Goal: Check status: Check status

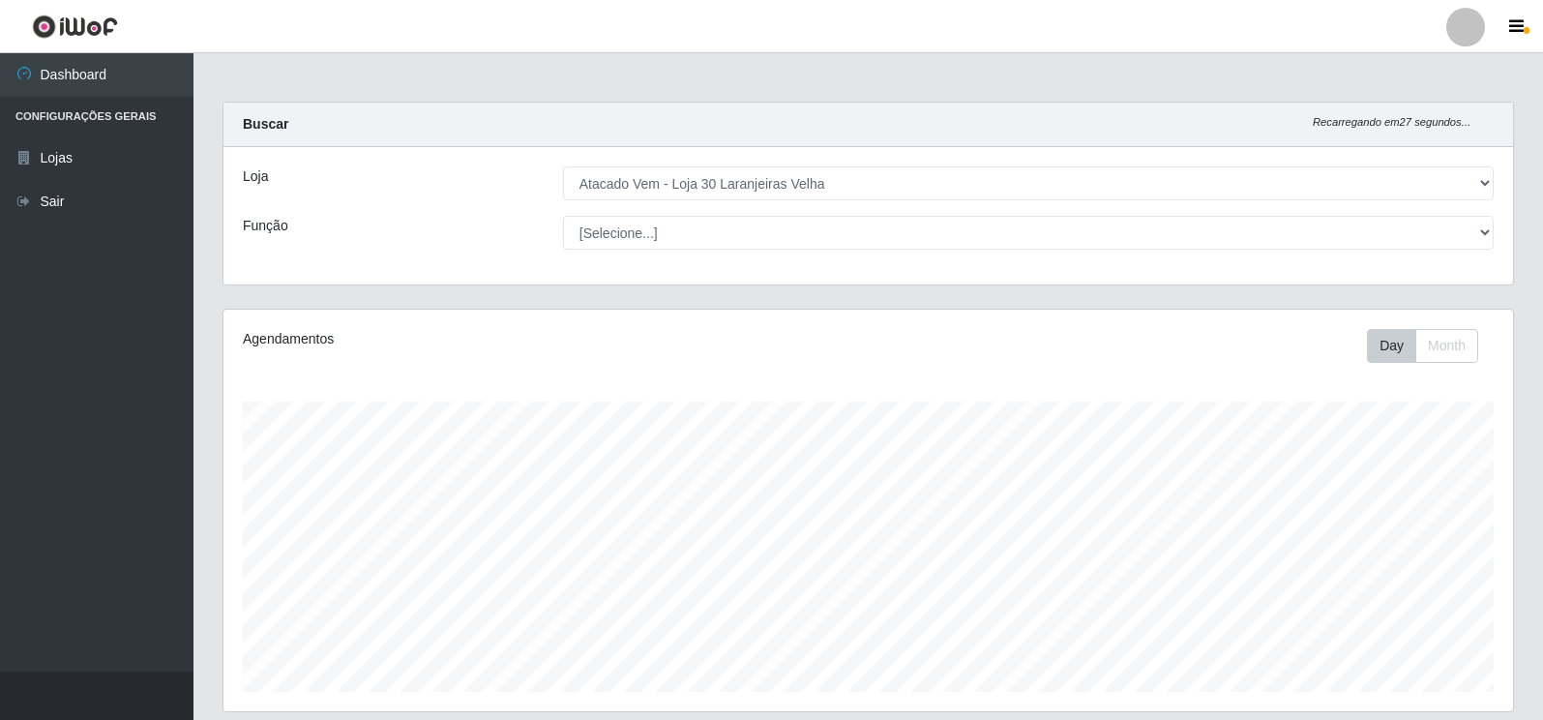
select select "495"
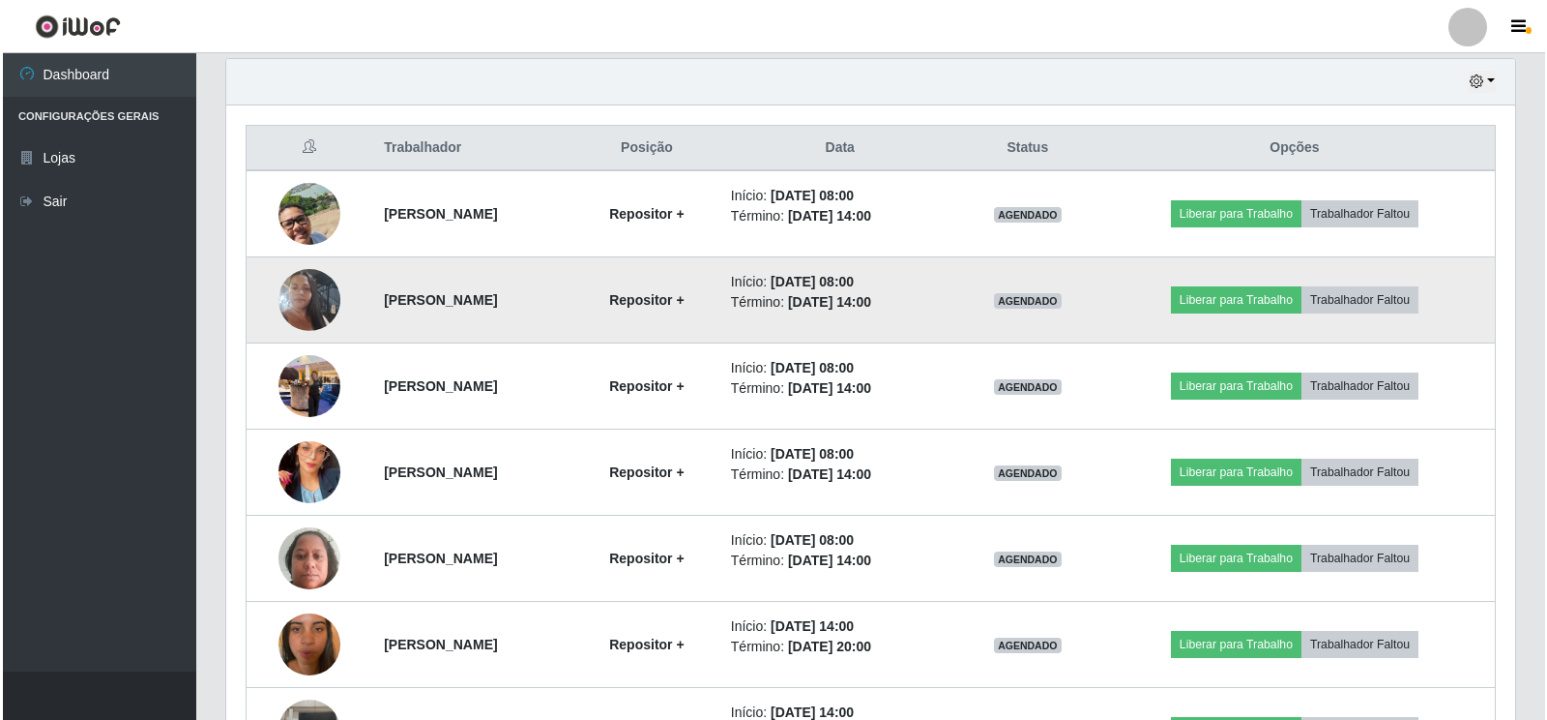
scroll to position [401, 1289]
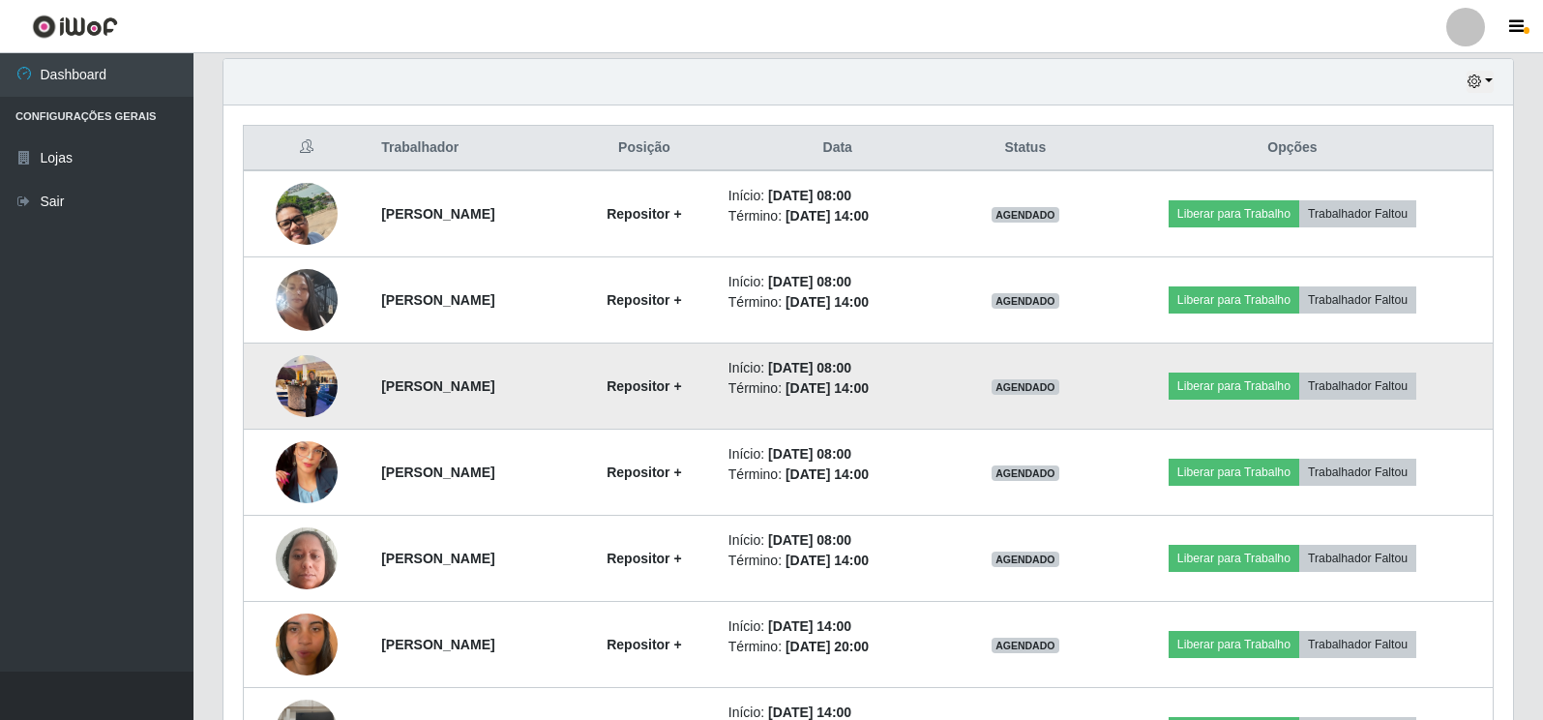
click at [290, 397] on img at bounding box center [307, 385] width 62 height 82
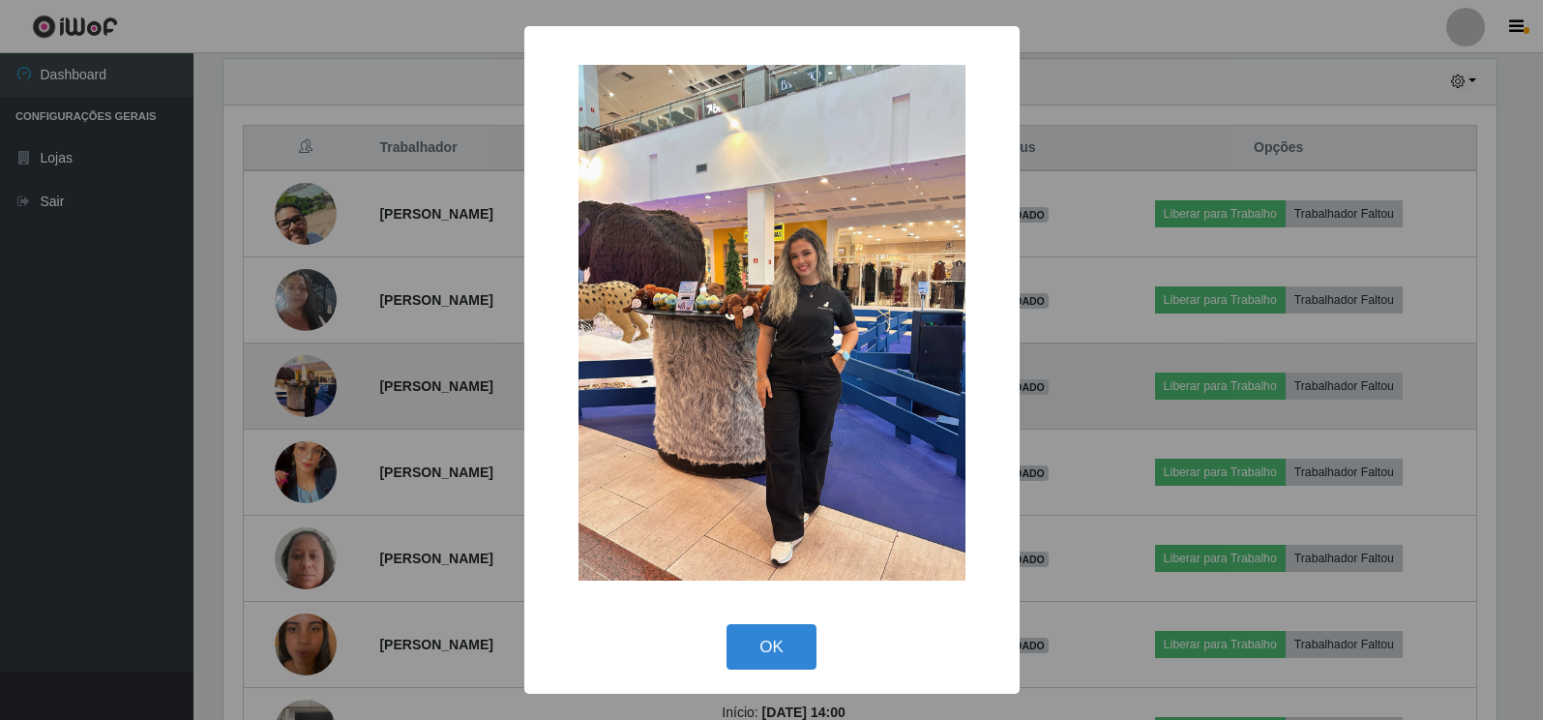
scroll to position [401, 1278]
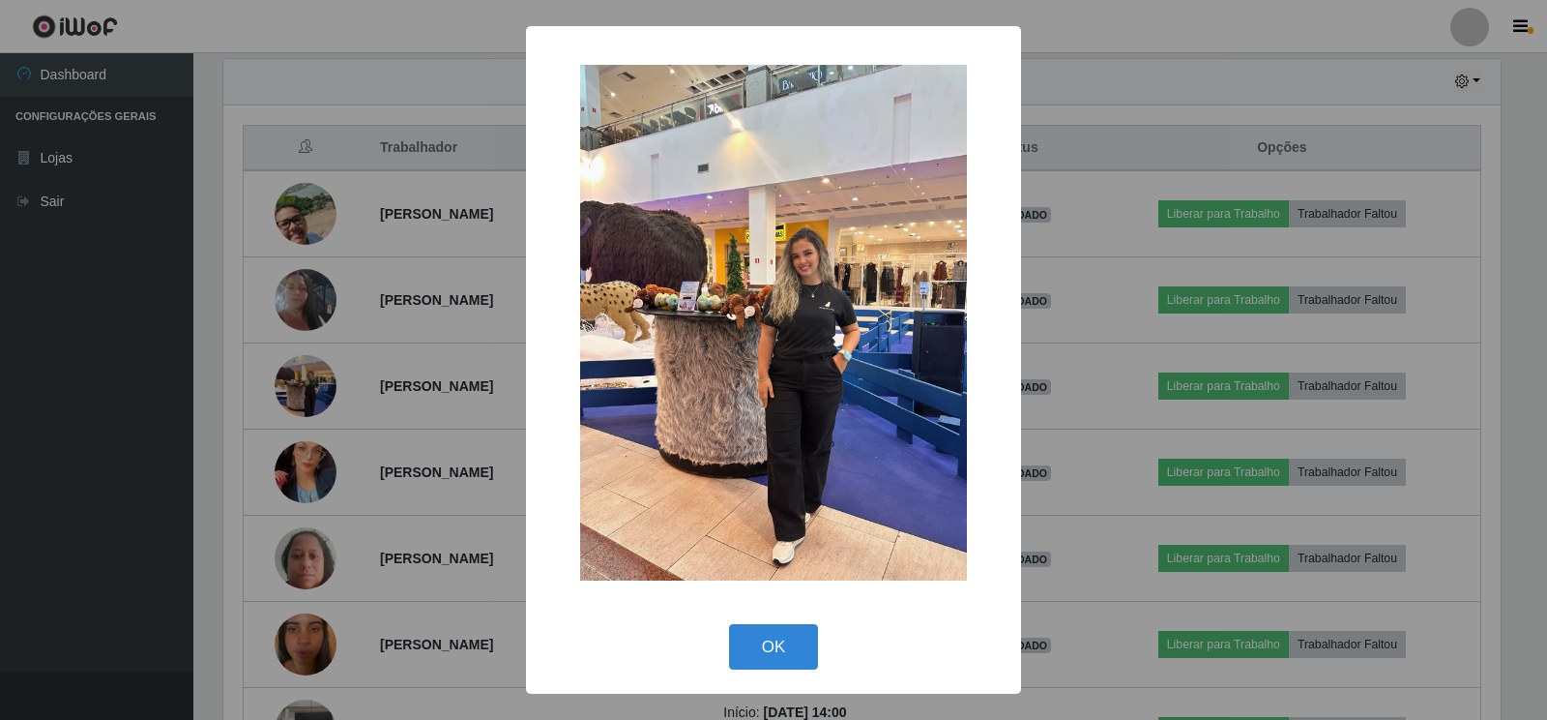
click at [428, 441] on div "× OK Cancel" at bounding box center [773, 360] width 1547 height 720
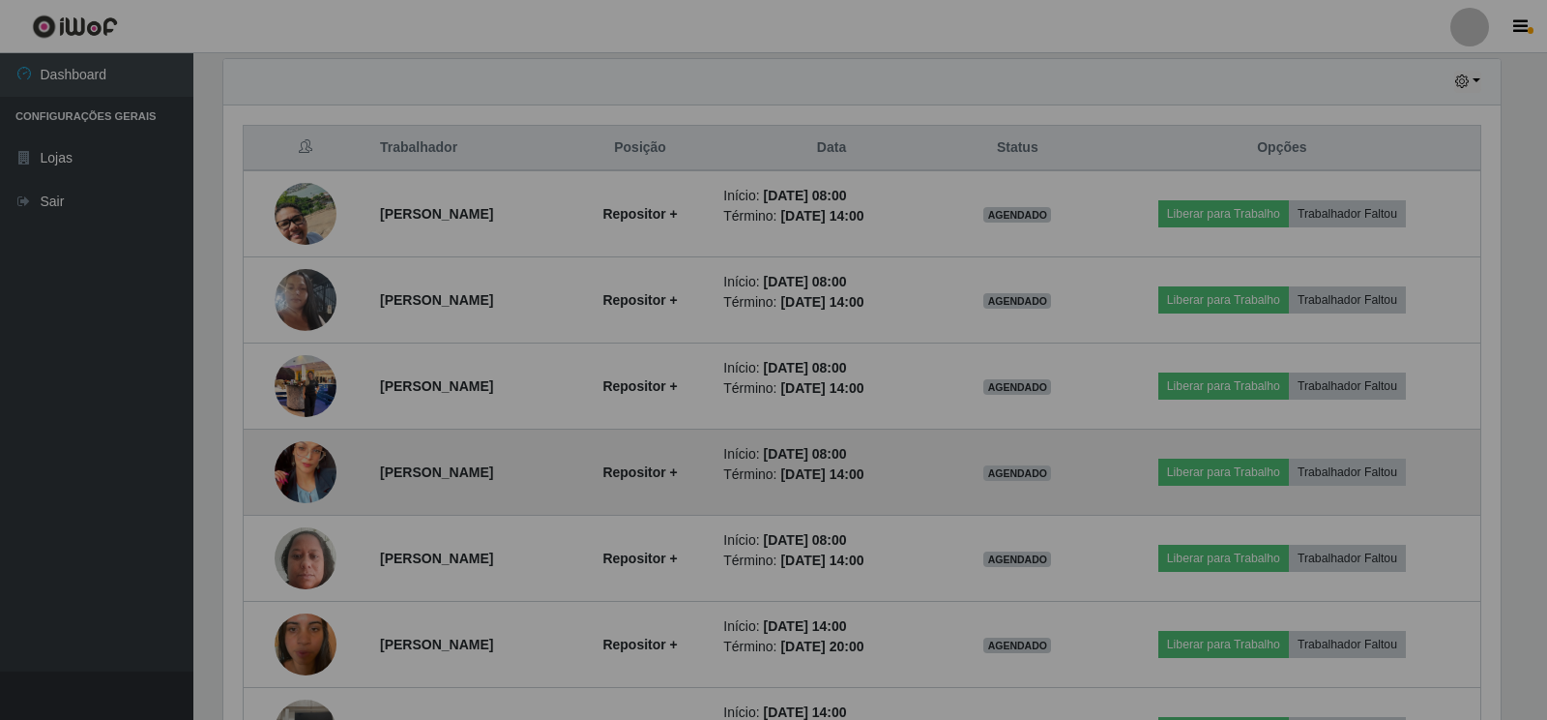
scroll to position [401, 1289]
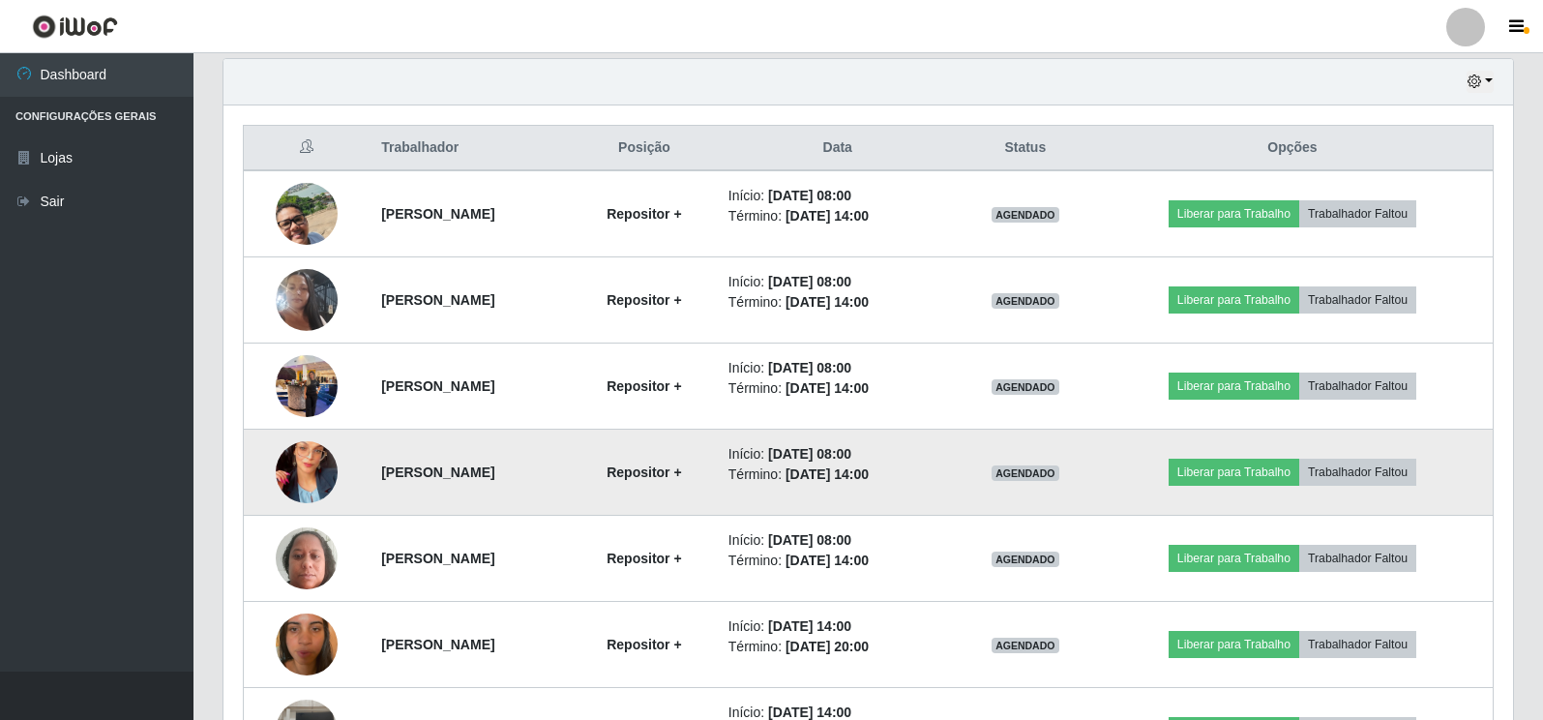
click at [299, 481] on img at bounding box center [307, 472] width 62 height 110
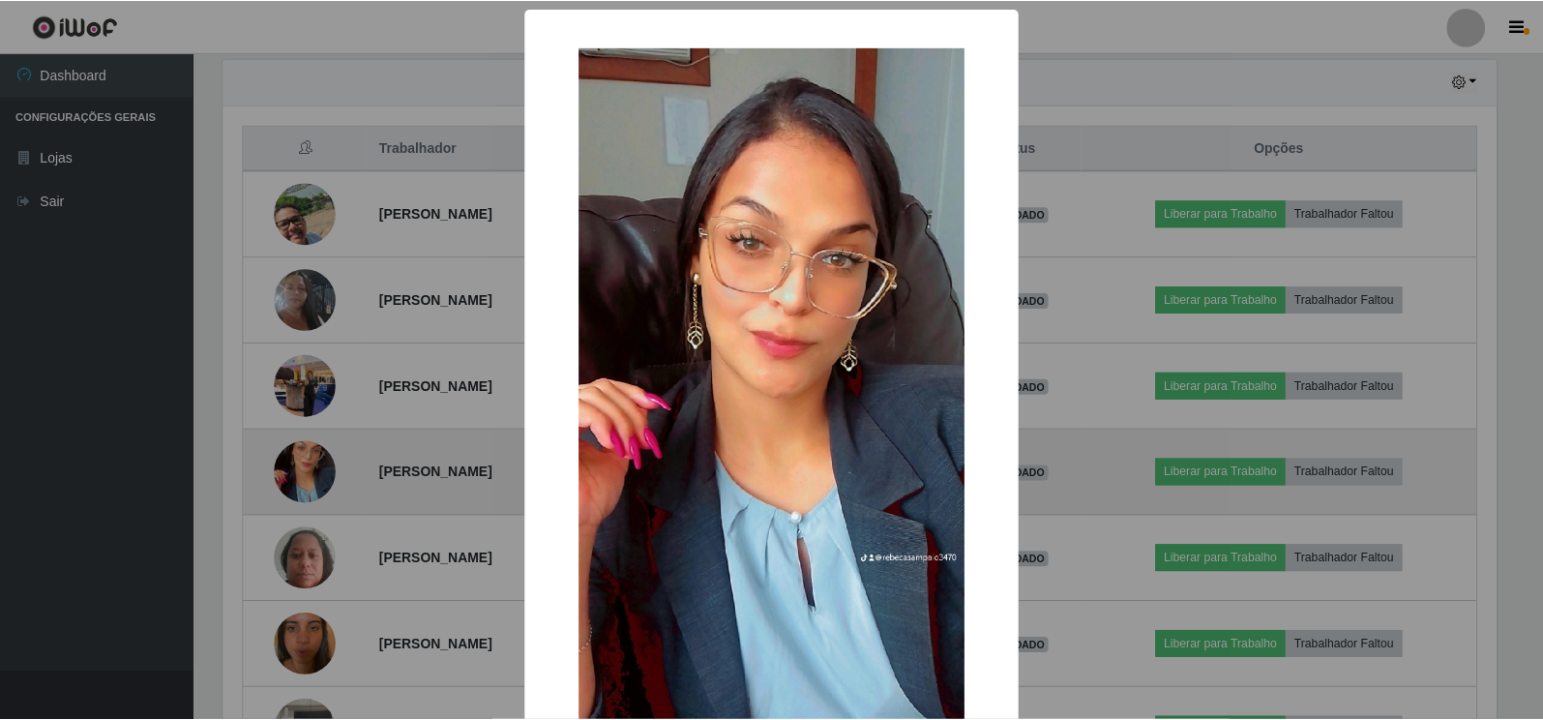
scroll to position [401, 1278]
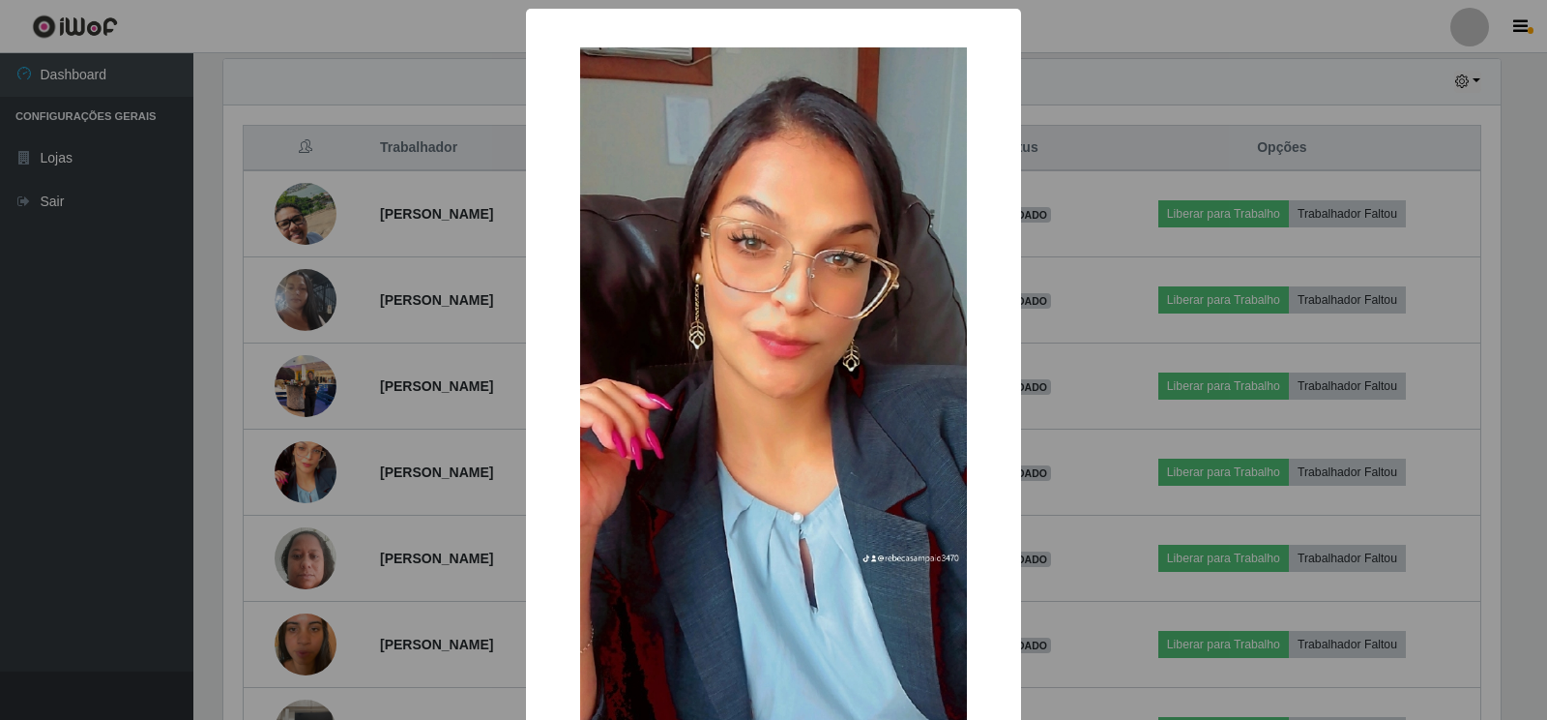
click at [387, 427] on div "× OK Cancel" at bounding box center [773, 360] width 1547 height 720
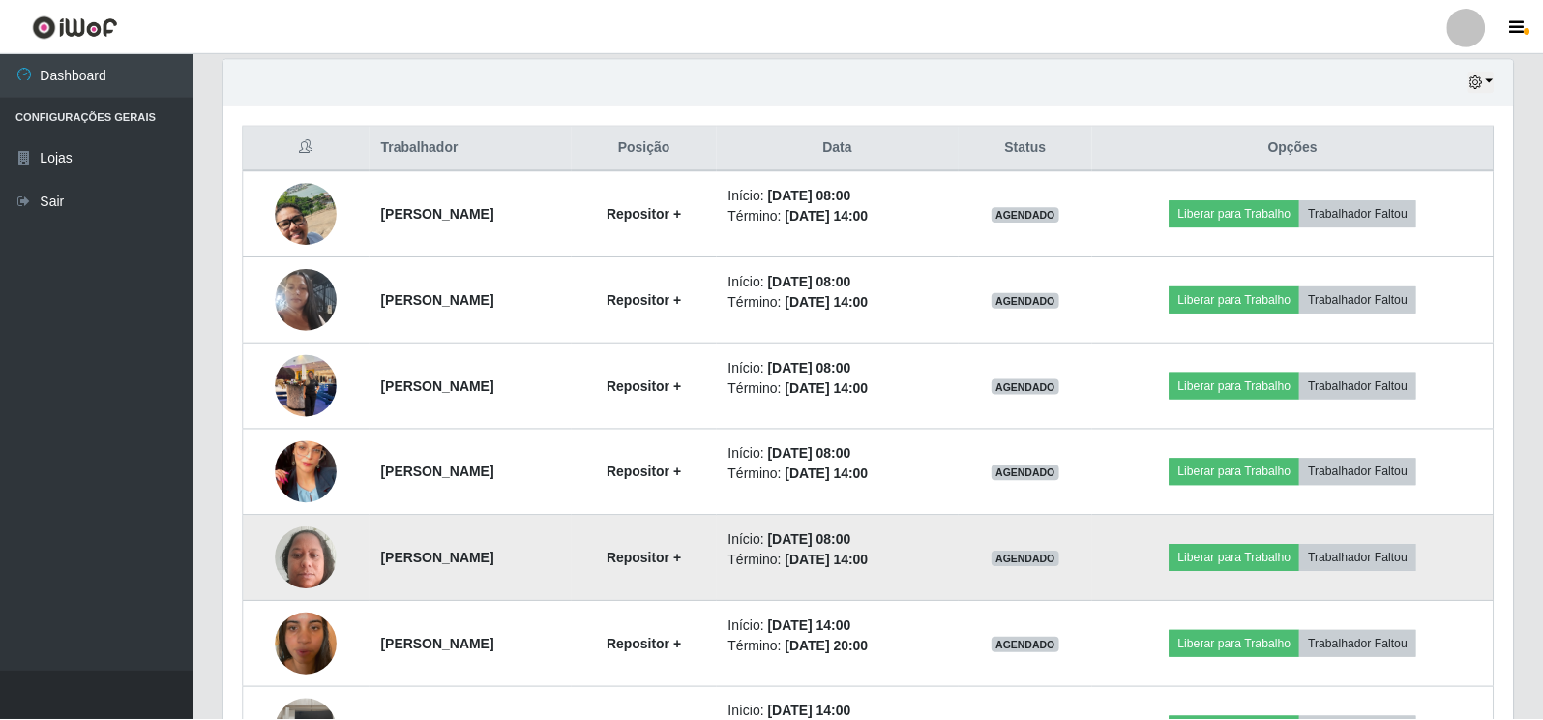
scroll to position [401, 1289]
click at [303, 549] on img at bounding box center [307, 557] width 62 height 82
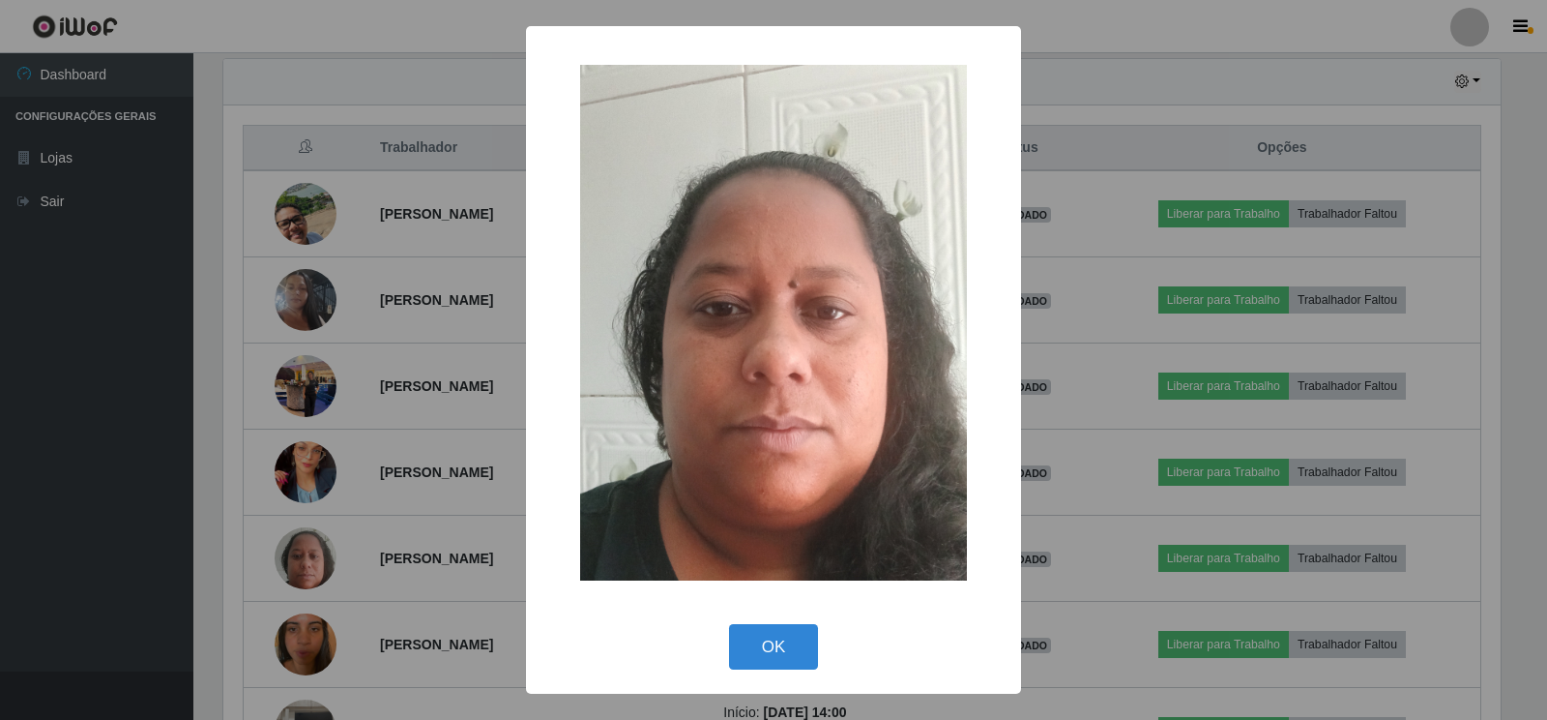
click at [407, 540] on div "× OK Cancel" at bounding box center [773, 360] width 1547 height 720
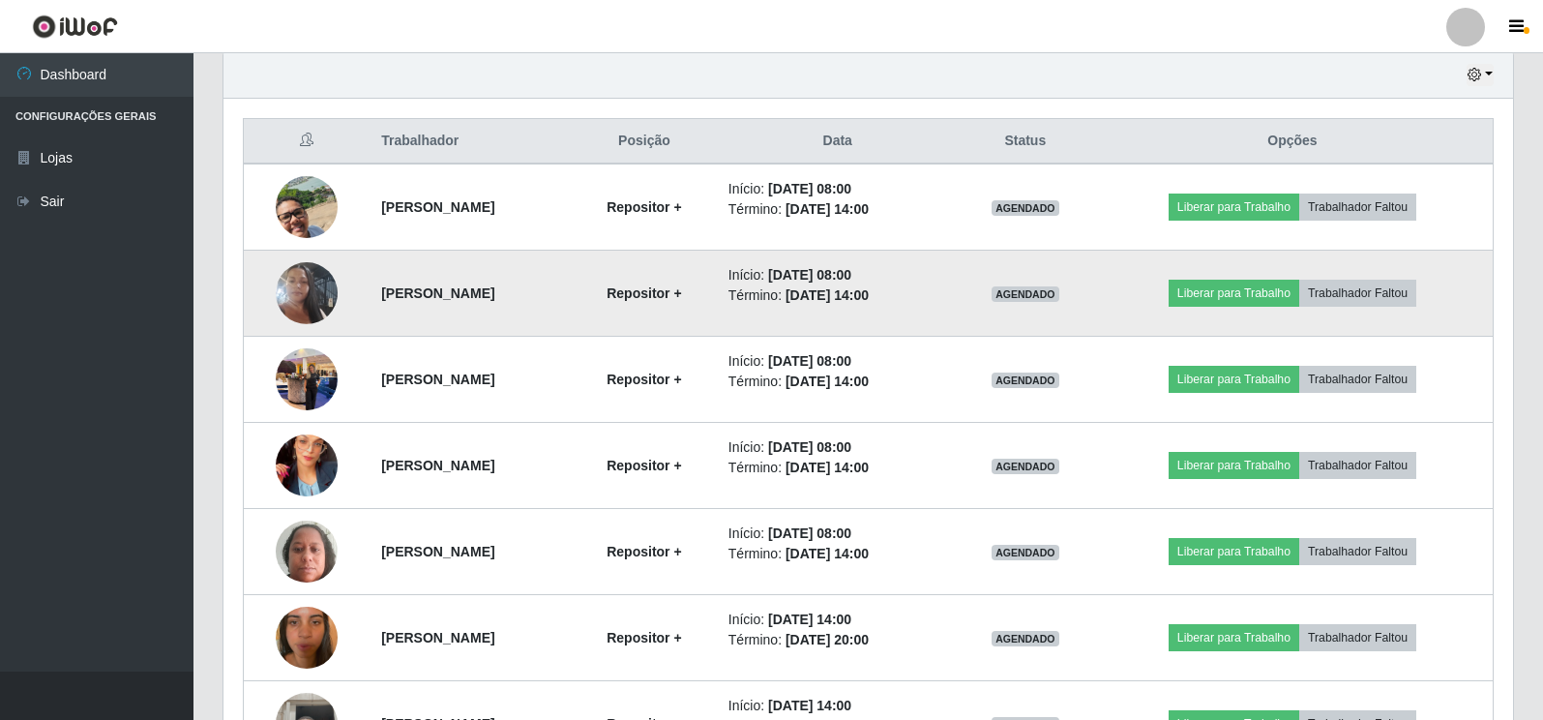
scroll to position [677, 0]
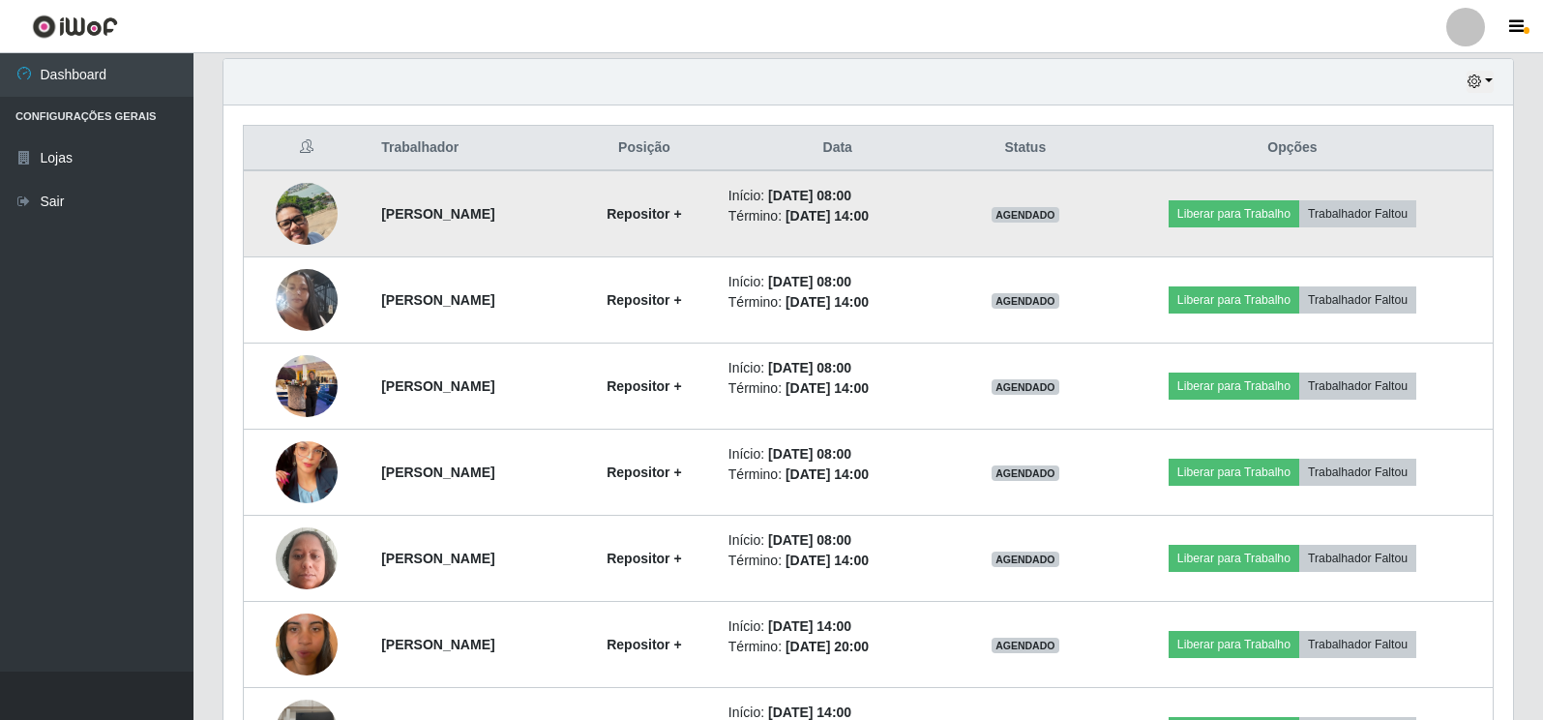
click at [306, 215] on img at bounding box center [307, 214] width 62 height 110
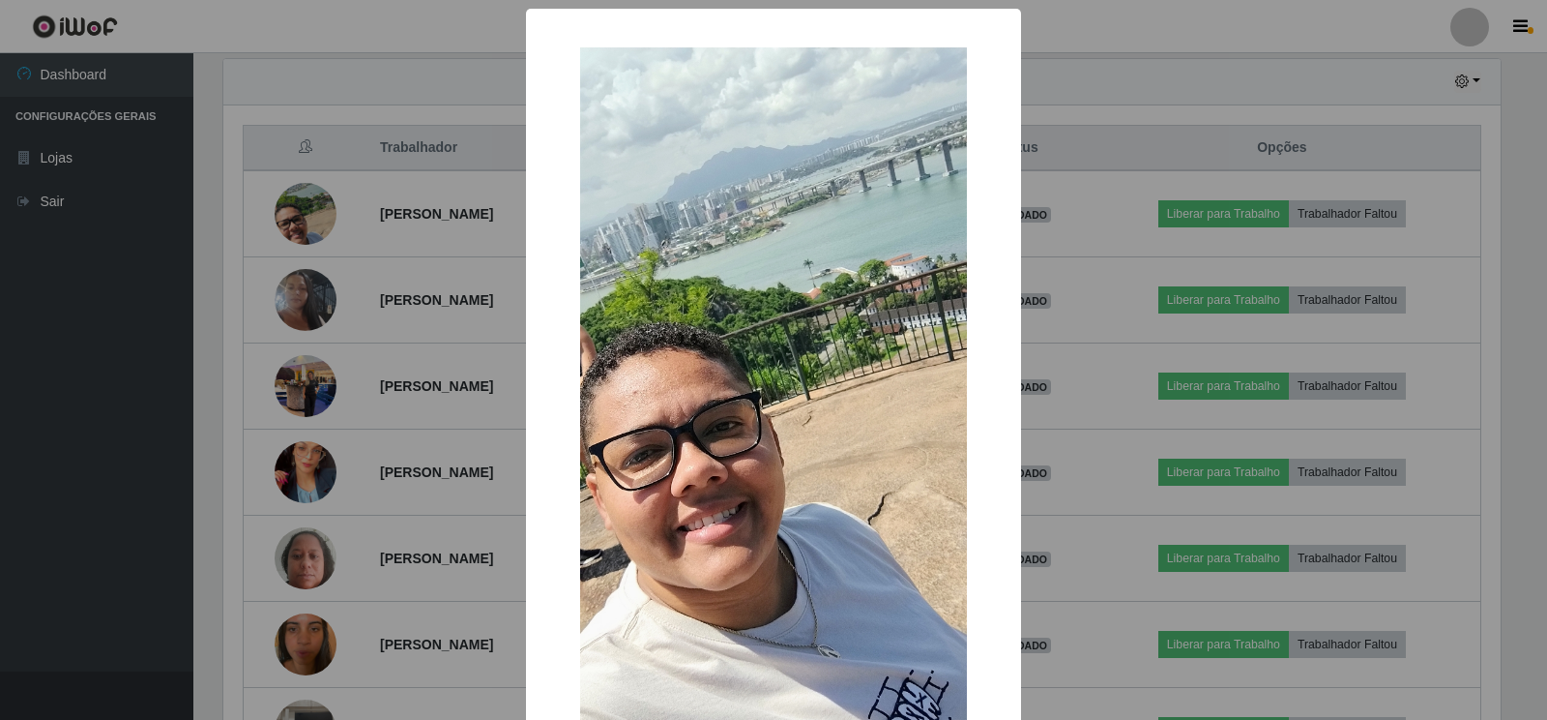
click at [370, 375] on div "× OK Cancel" at bounding box center [773, 360] width 1547 height 720
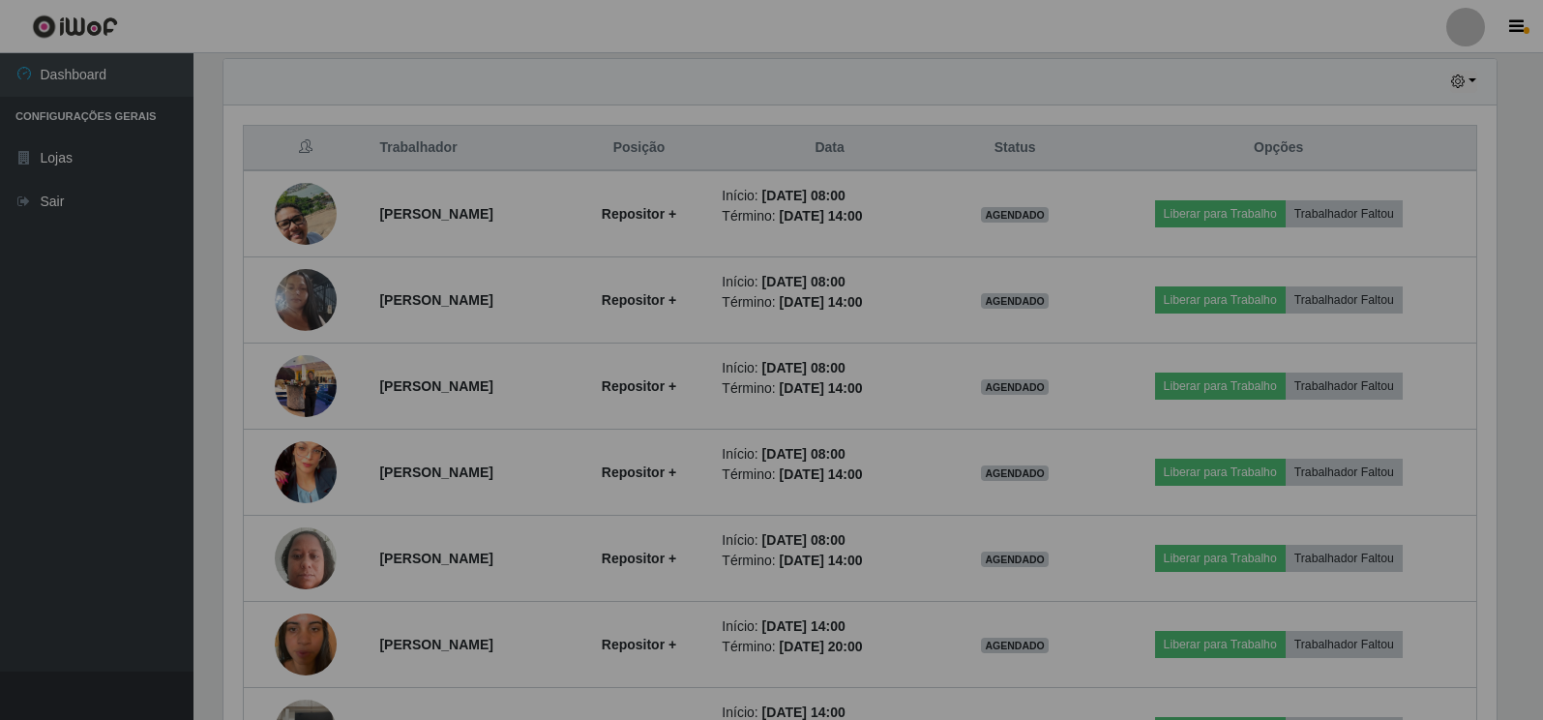
scroll to position [401, 1289]
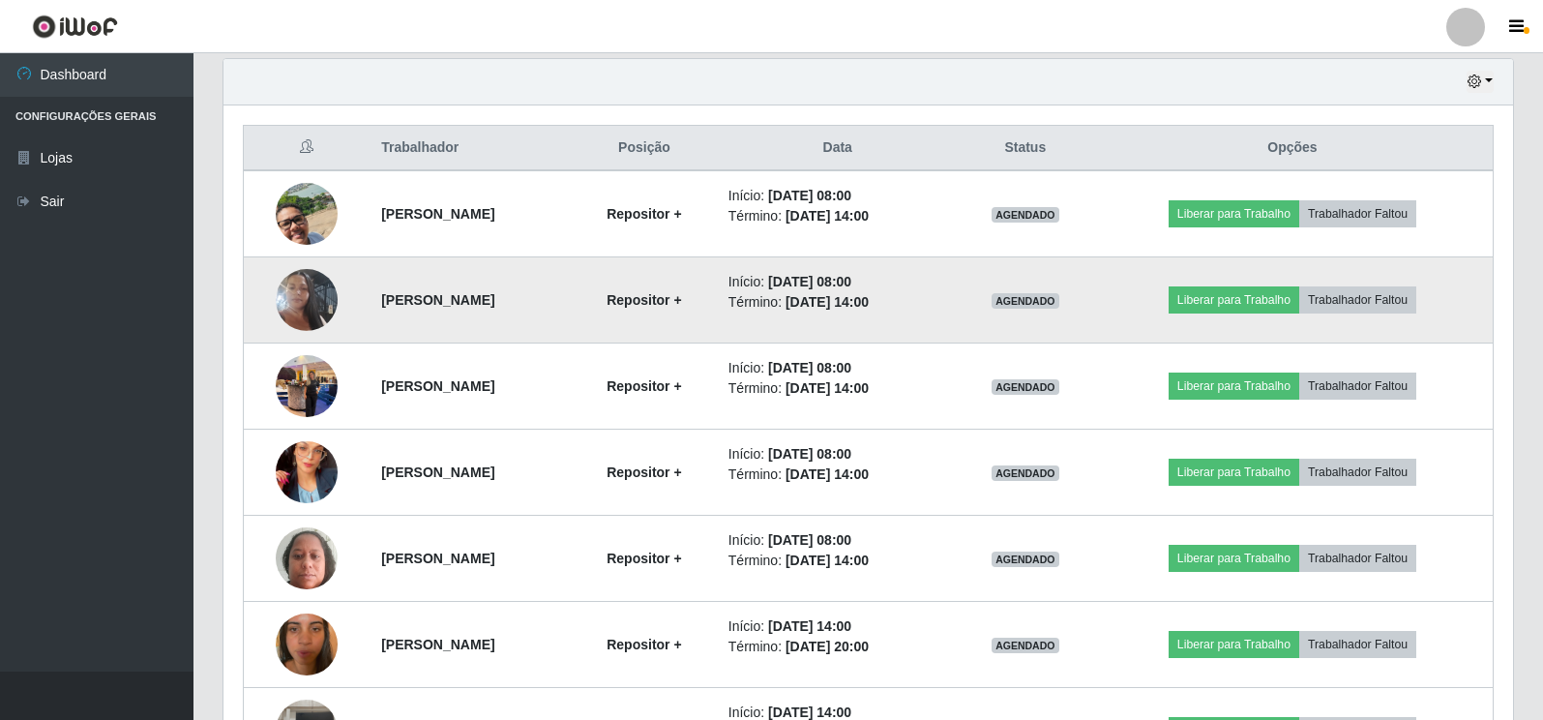
click at [292, 298] on img at bounding box center [307, 300] width 62 height 110
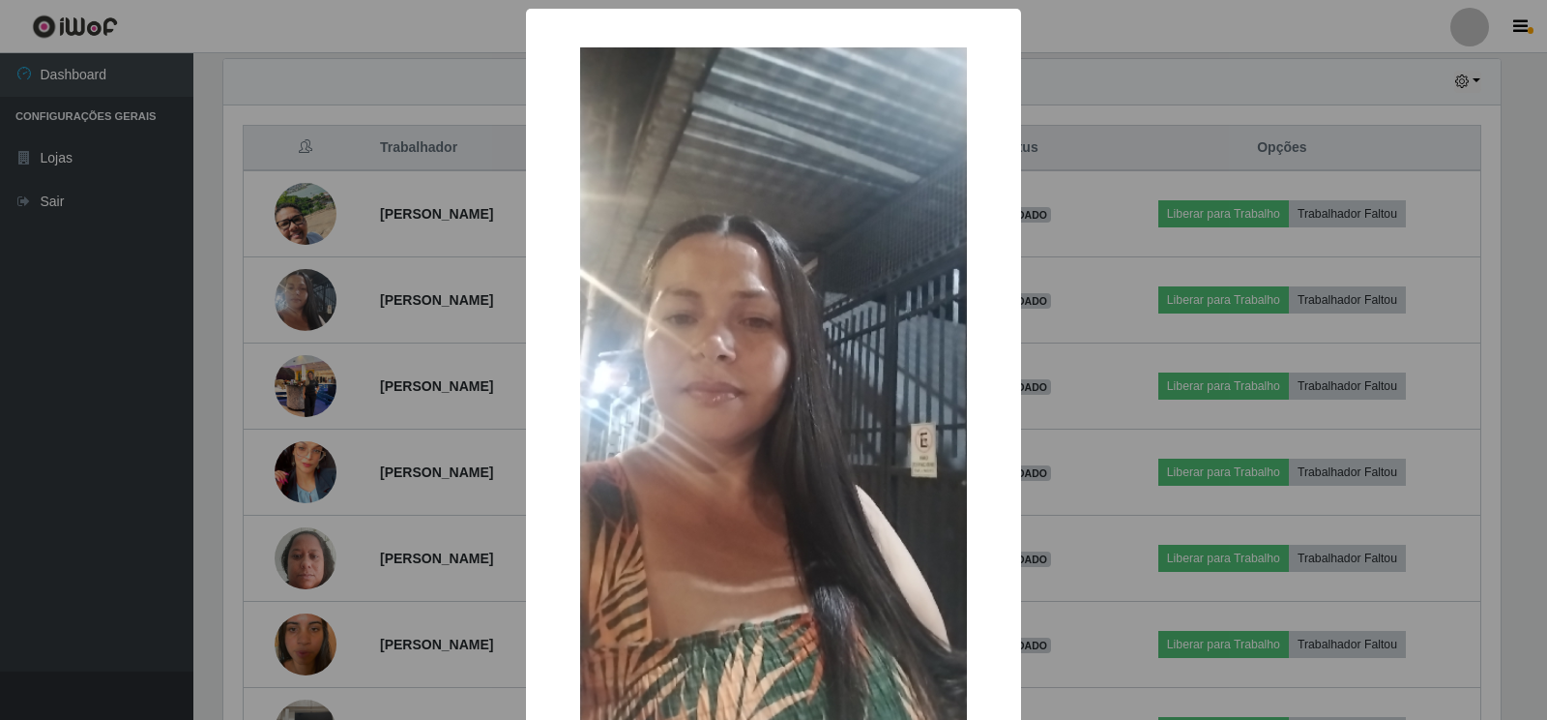
click at [372, 403] on div "× OK Cancel" at bounding box center [773, 360] width 1547 height 720
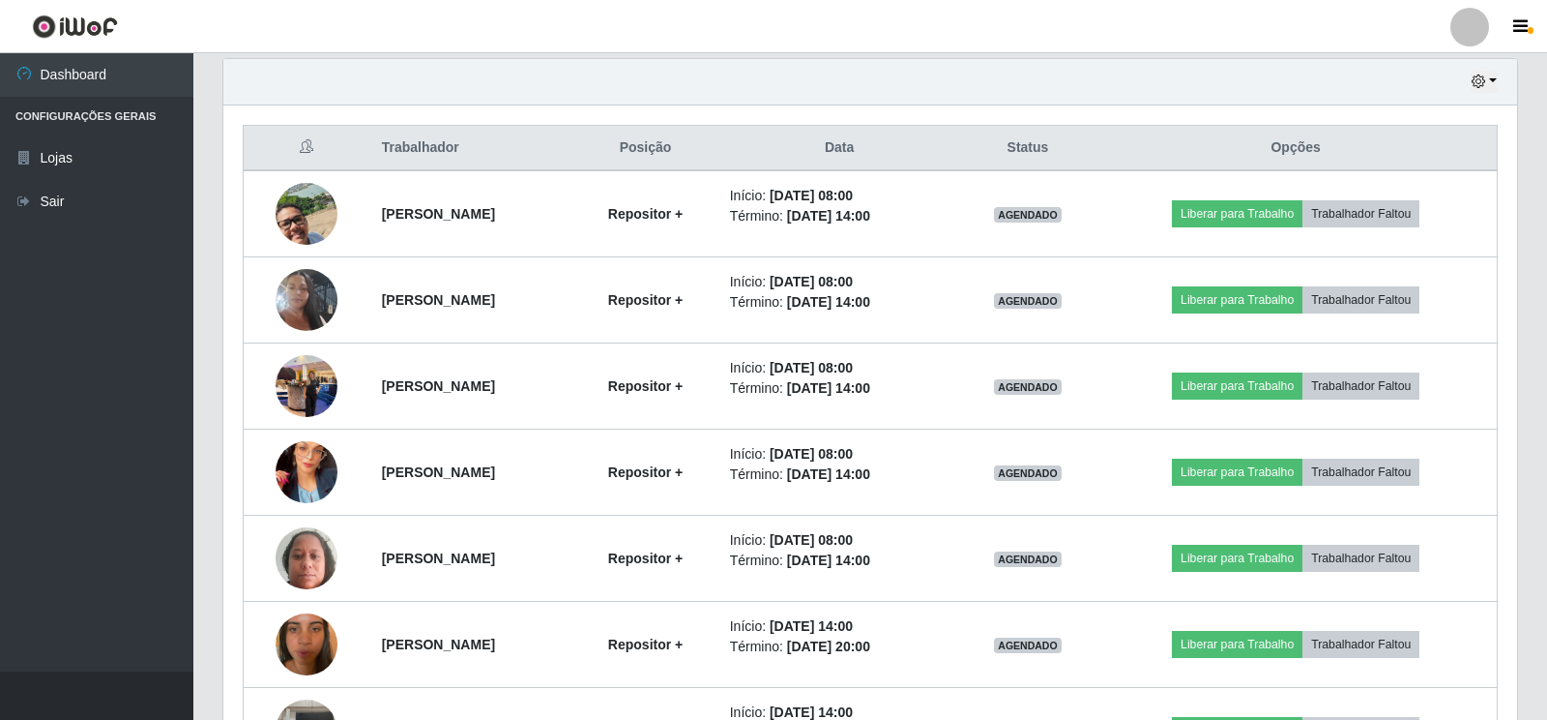
scroll to position [401, 1289]
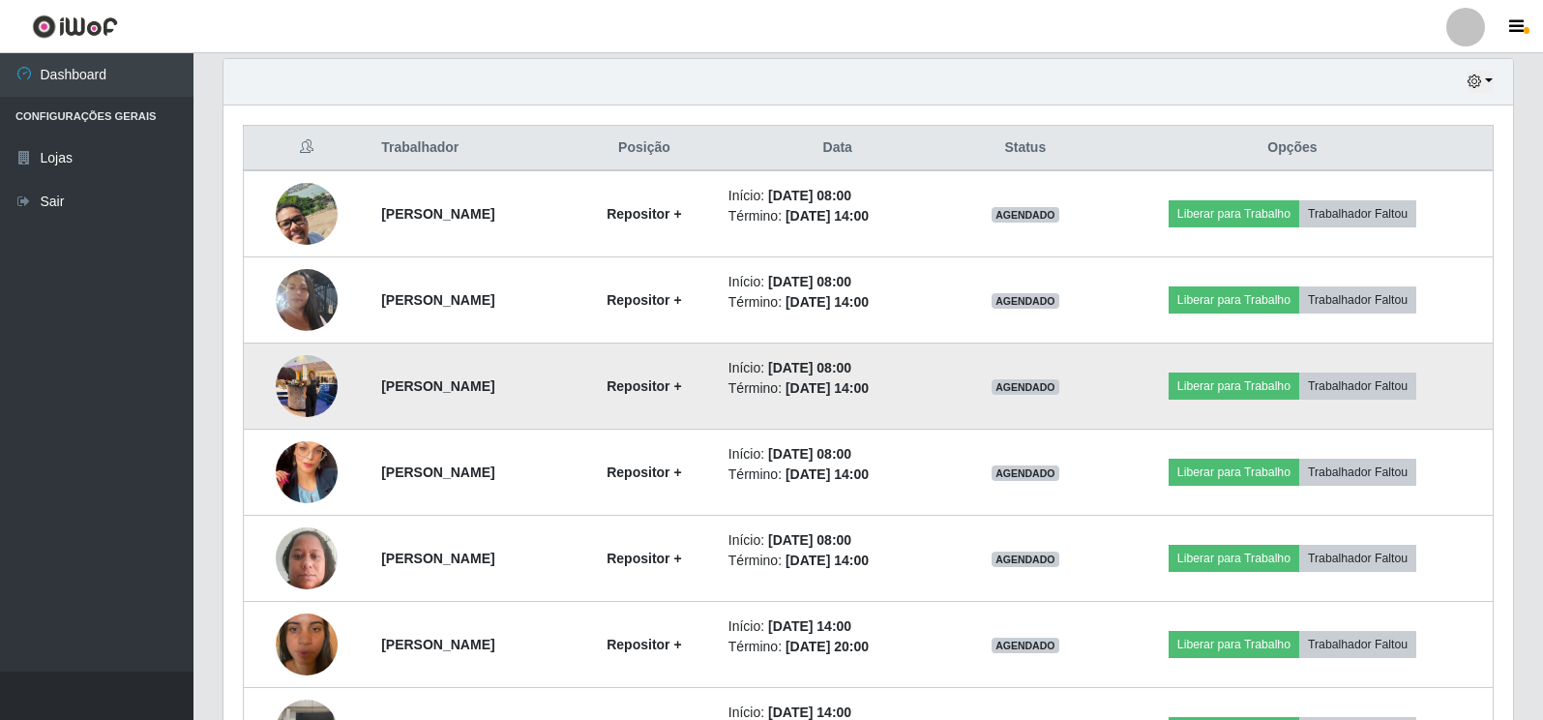
click at [317, 388] on img at bounding box center [307, 385] width 62 height 82
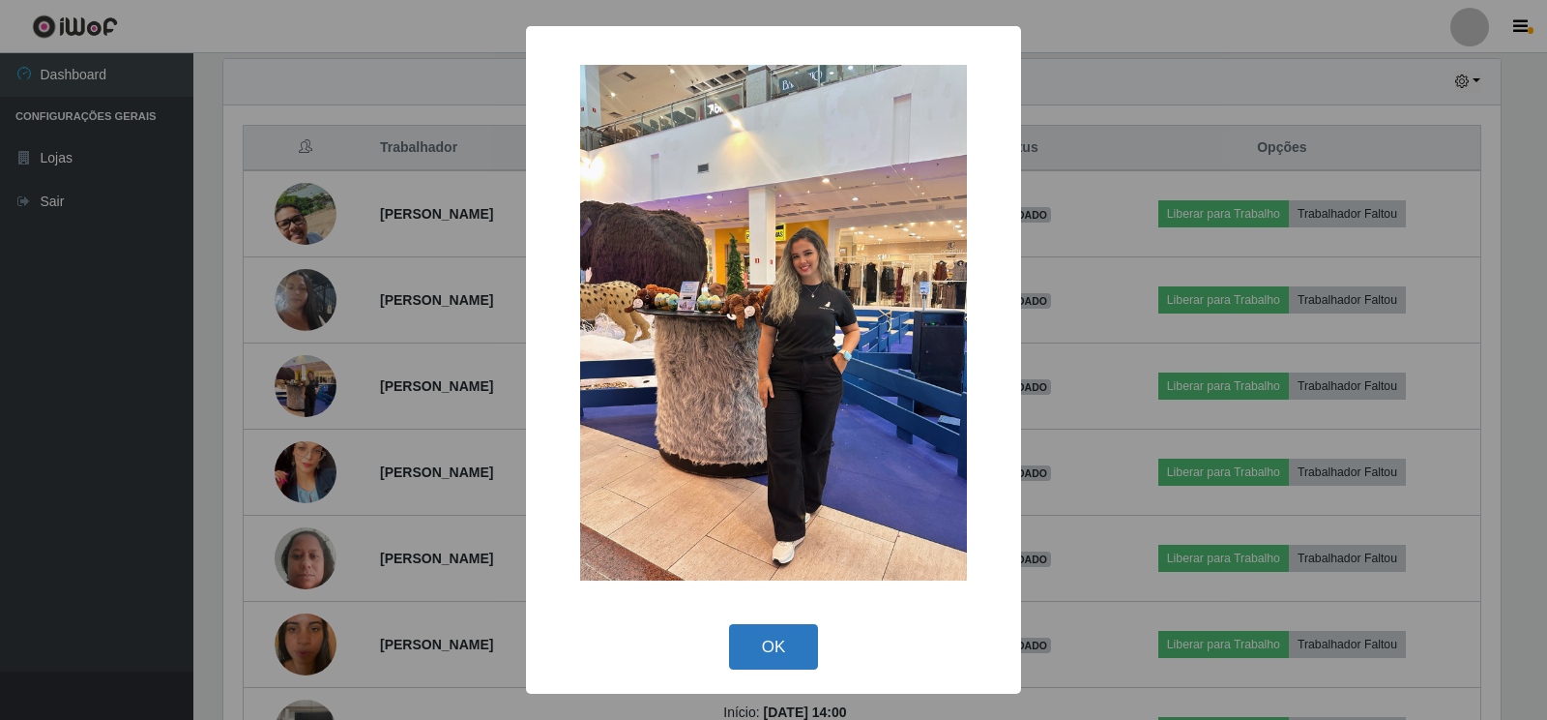
click at [802, 644] on button "OK" at bounding box center [774, 646] width 90 height 45
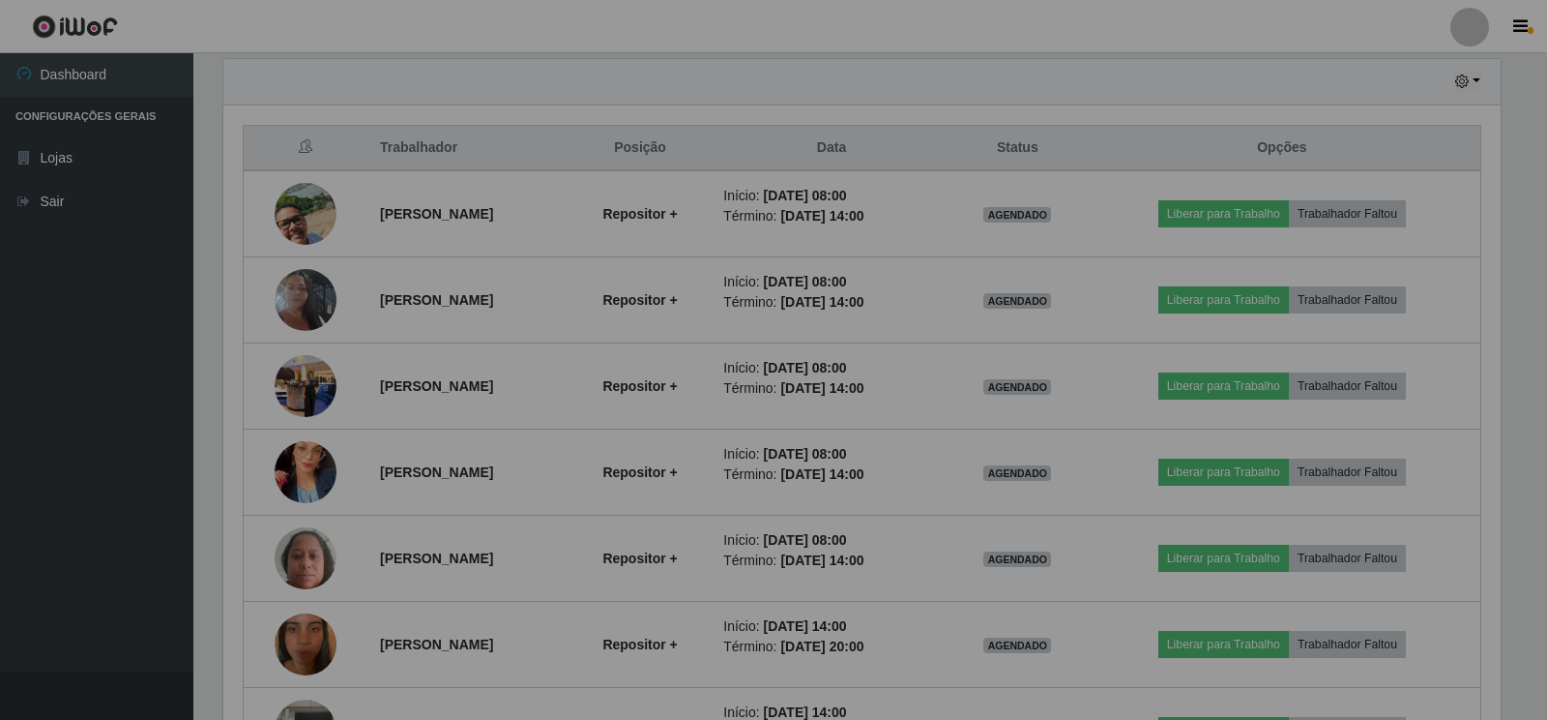
scroll to position [401, 1289]
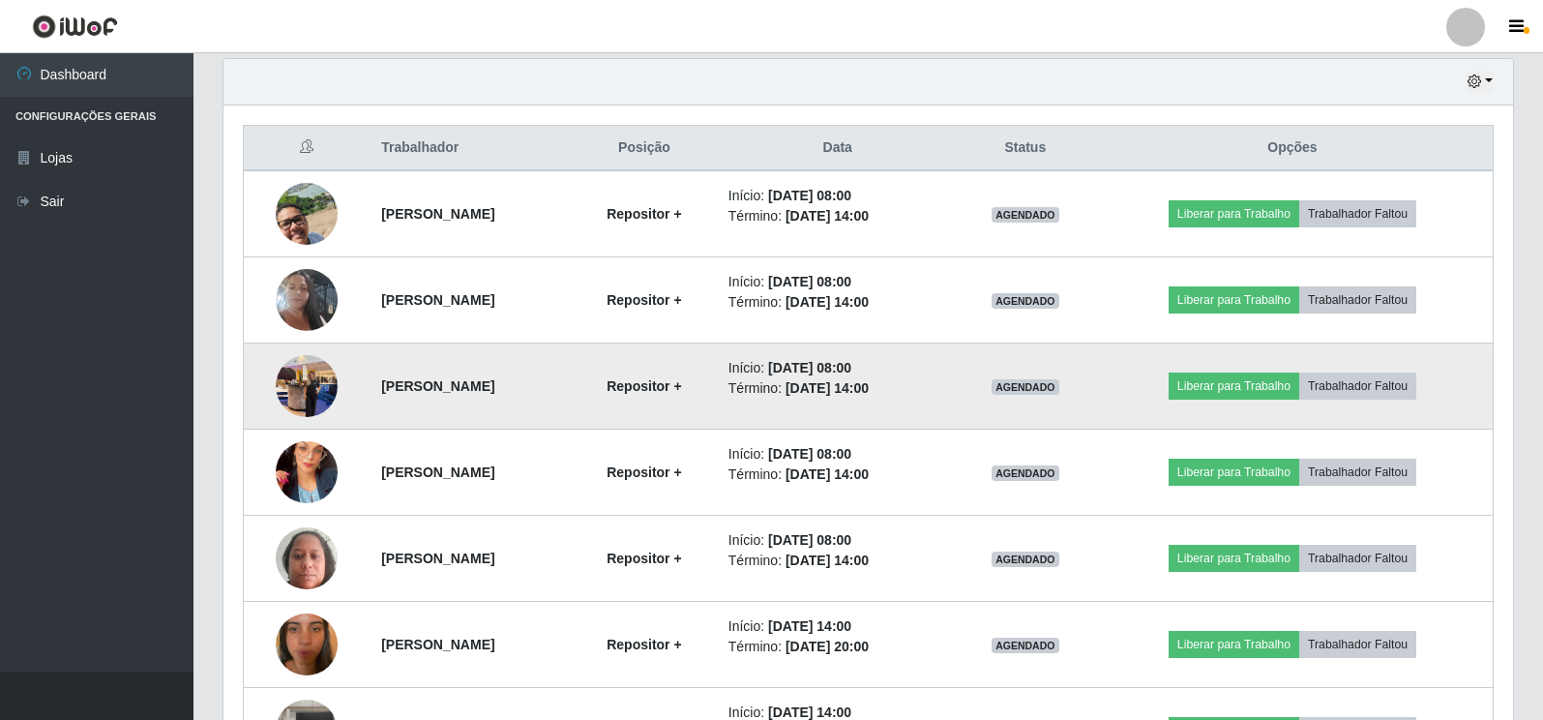
click at [314, 391] on img at bounding box center [307, 385] width 62 height 82
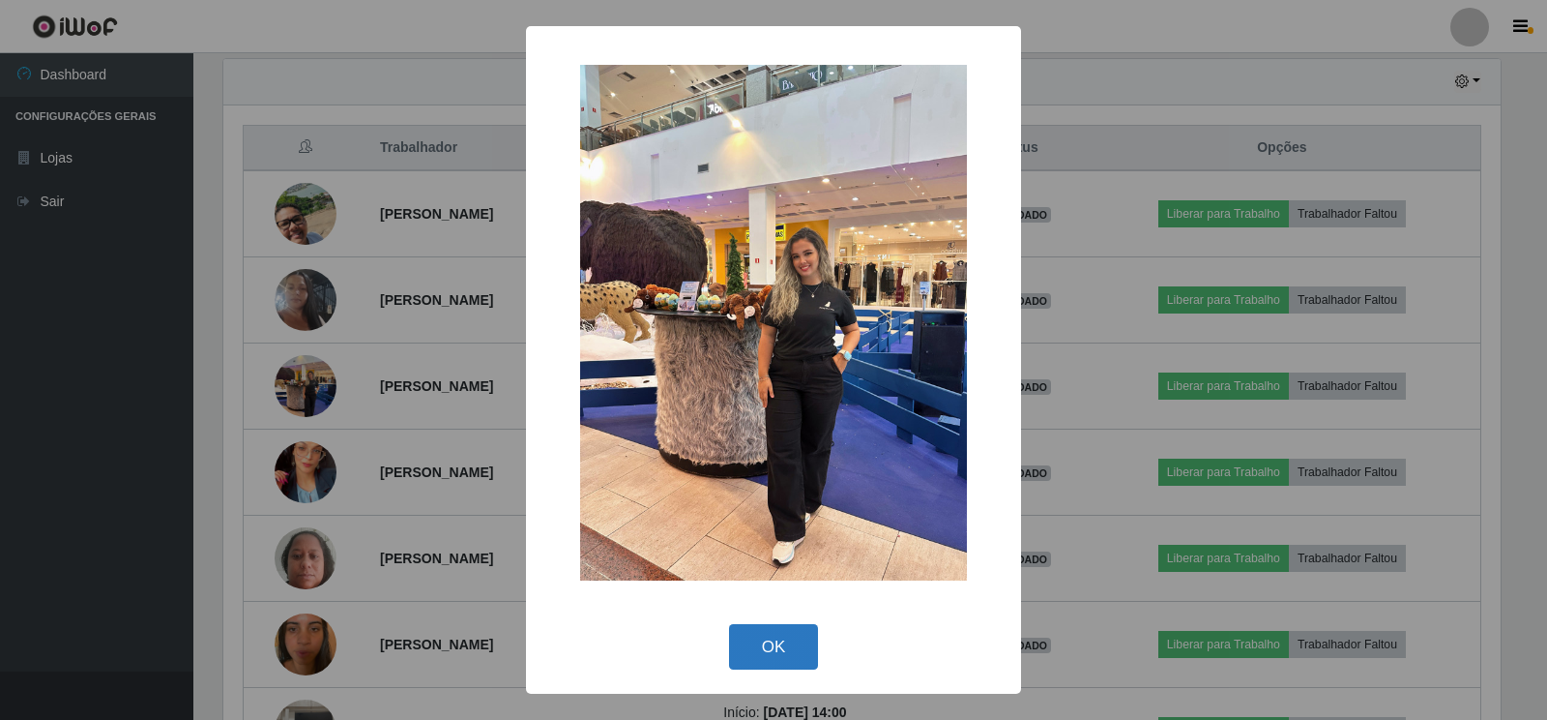
click at [780, 640] on button "OK" at bounding box center [774, 646] width 90 height 45
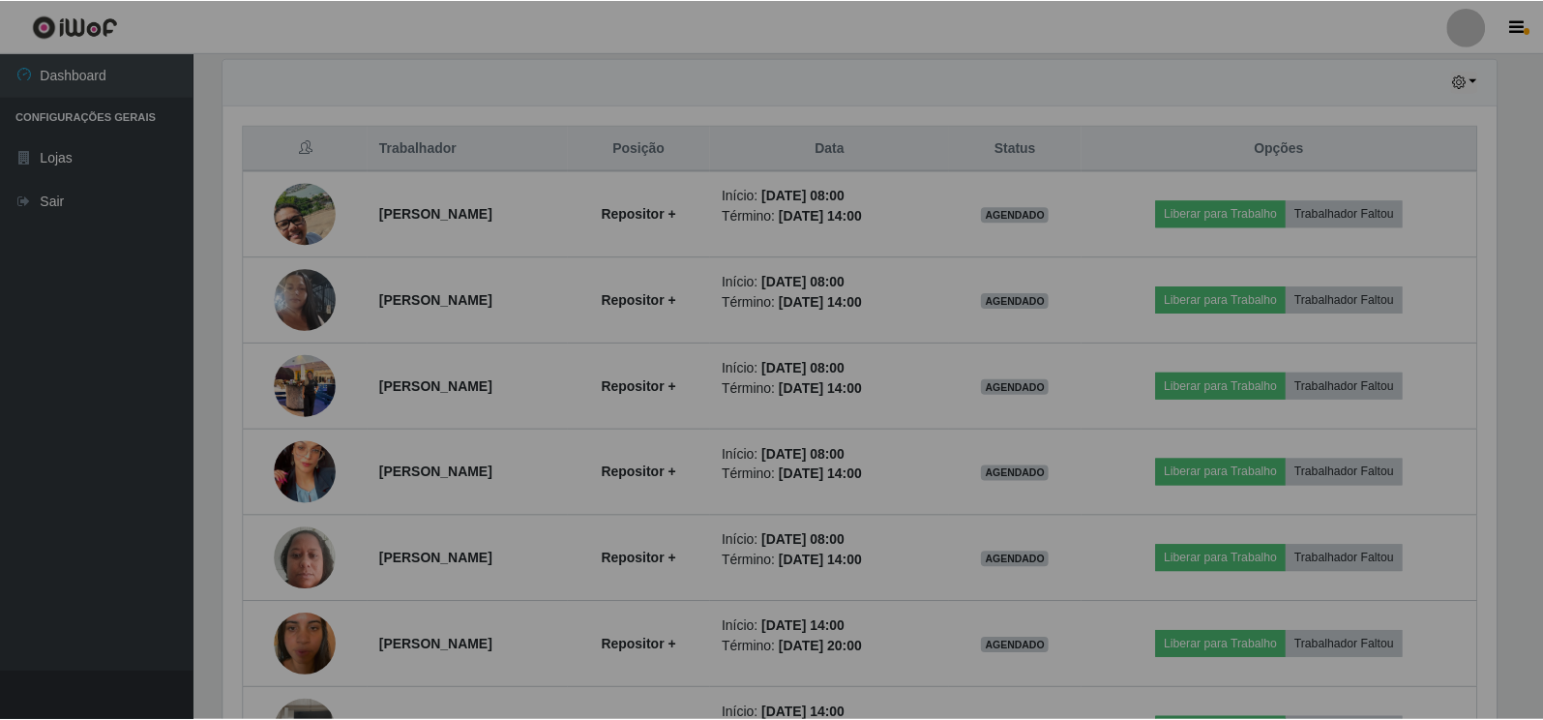
scroll to position [401, 1289]
